Goal: Information Seeking & Learning: Learn about a topic

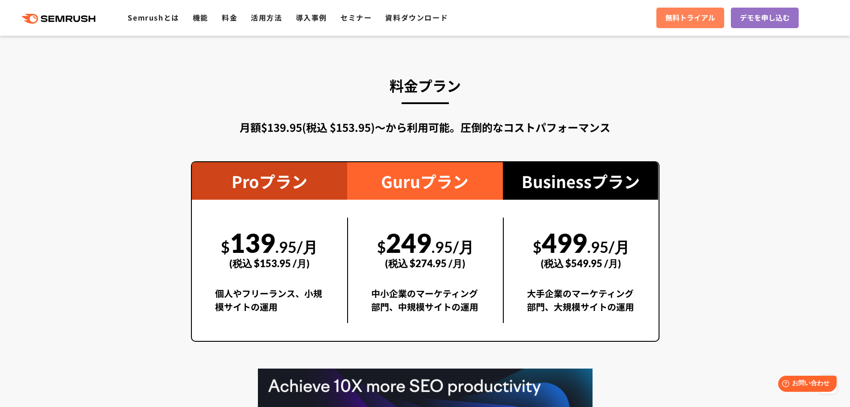
click at [690, 18] on span "無料トライアル" at bounding box center [690, 18] width 50 height 12
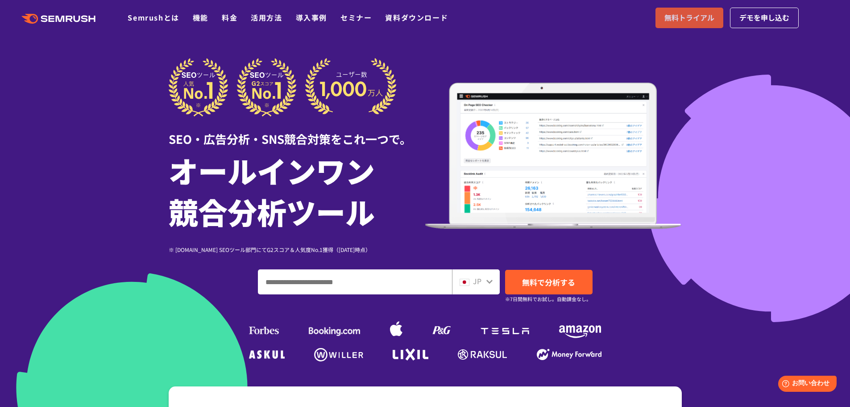
drag, startPoint x: 689, startPoint y: 2, endPoint x: 689, endPoint y: 14, distance: 12.5
click at [689, 2] on header ".cls-1 {fill: #fff;} .cls {fill: #FF642D;} .cls {fill: #FF642D;} .cls {fill: #F…" at bounding box center [425, 18] width 850 height 36
click at [688, 16] on span "無料トライアル" at bounding box center [690, 18] width 50 height 12
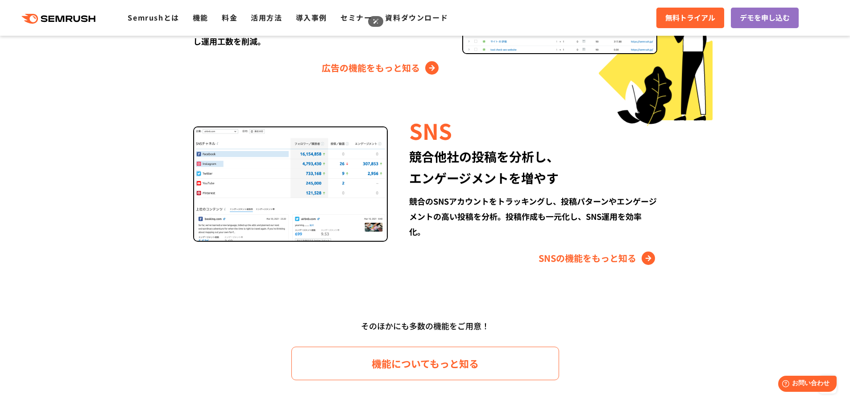
scroll to position [1934, 0]
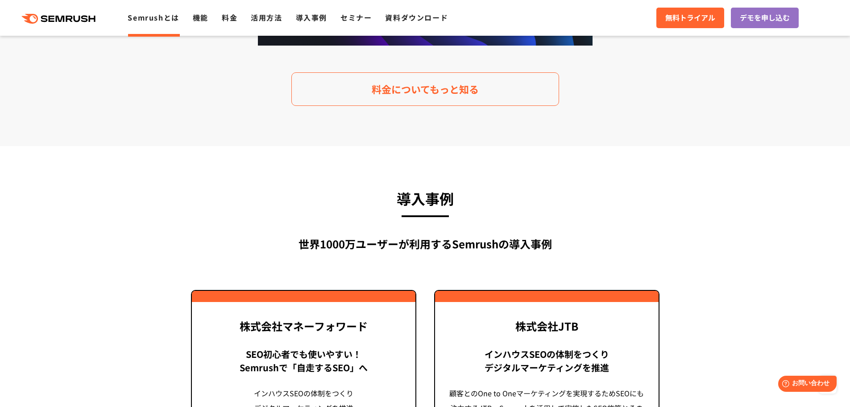
click at [158, 16] on link "Semrushとは" at bounding box center [153, 17] width 51 height 11
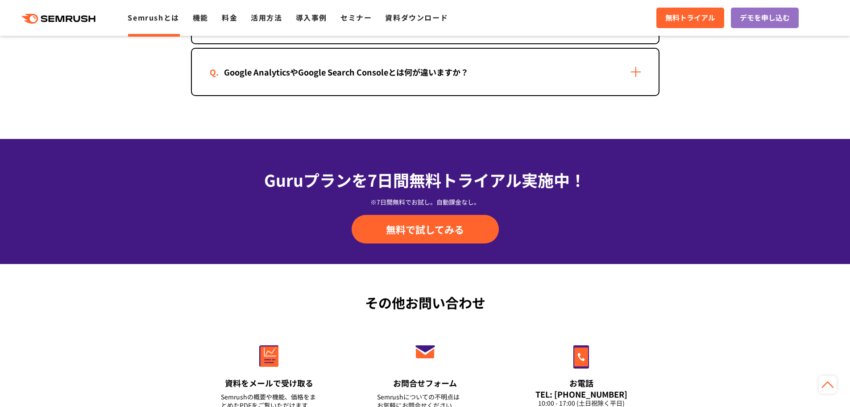
scroll to position [1741, 0]
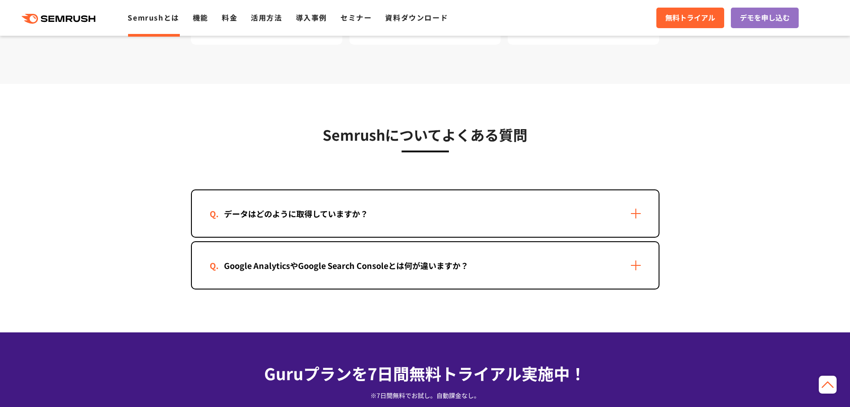
click at [375, 203] on div "データはどのように取得していますか？" at bounding box center [425, 213] width 467 height 46
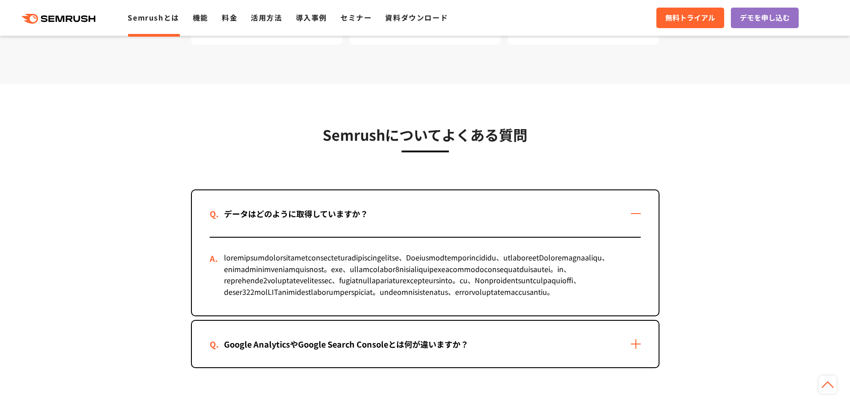
scroll to position [1934, 0]
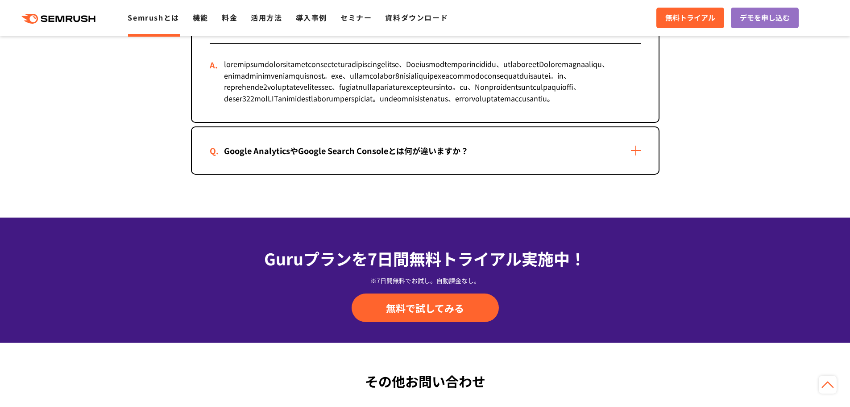
click at [375, 174] on div "Google AnalyticsやGoogle Search Consoleとは何が違いますか？" at bounding box center [425, 150] width 467 height 46
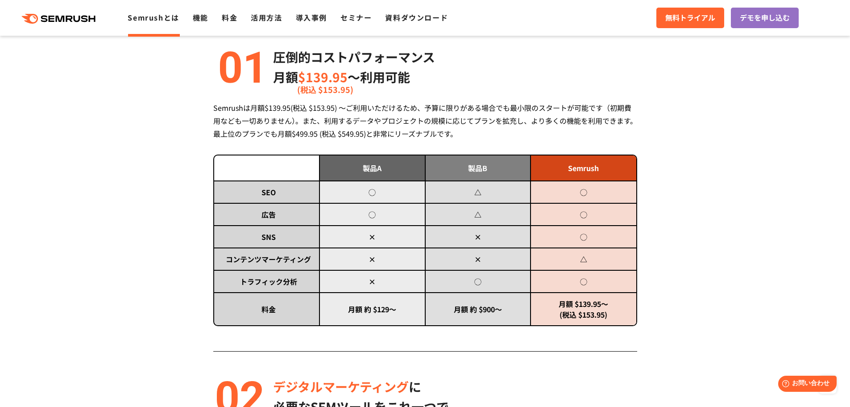
scroll to position [0, 0]
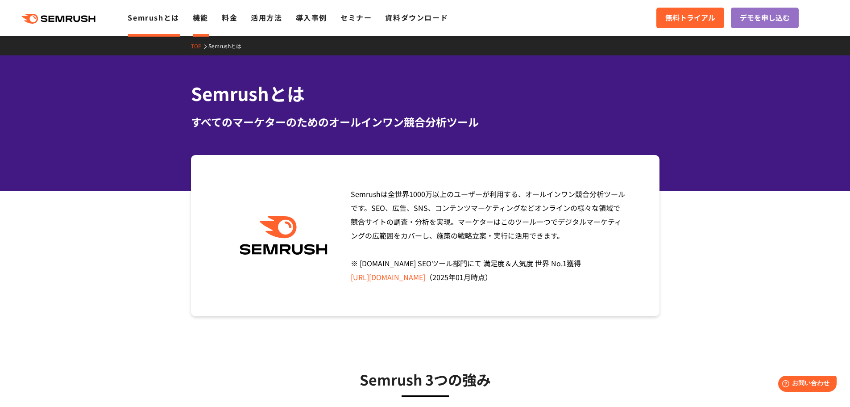
click at [195, 22] on link "機能" at bounding box center [201, 17] width 16 height 11
